Goal: Transaction & Acquisition: Subscribe to service/newsletter

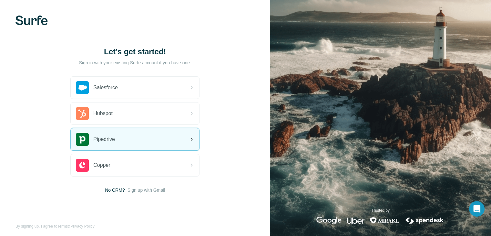
click at [121, 142] on div "Pipedrive" at bounding box center [135, 139] width 128 height 22
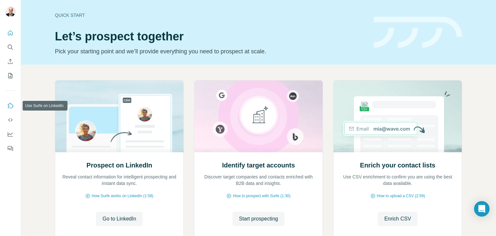
click at [12, 104] on icon "Use Surfe on LinkedIn" at bounding box center [10, 105] width 6 height 6
